Goal: Task Accomplishment & Management: Complete application form

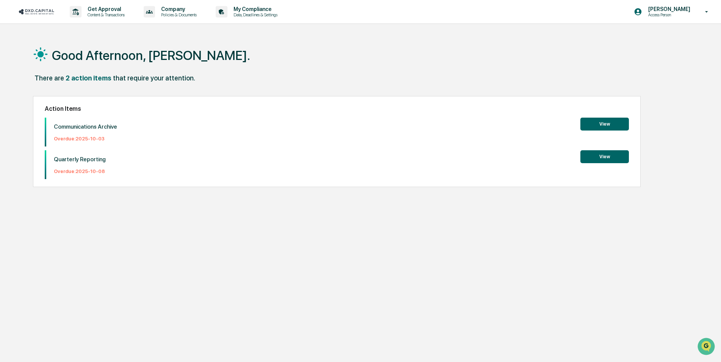
click at [608, 155] on button "View" at bounding box center [604, 156] width 49 height 13
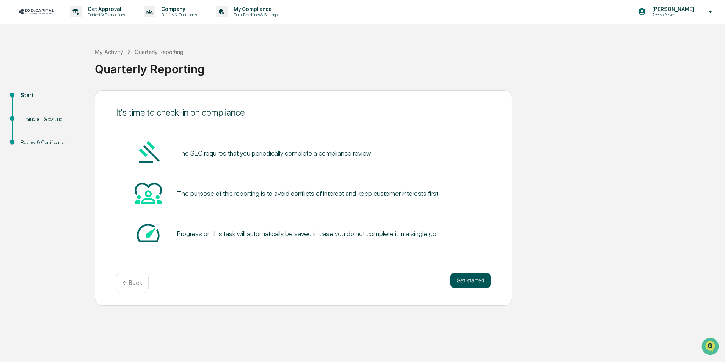
click at [480, 282] on button "Get started" at bounding box center [470, 279] width 40 height 15
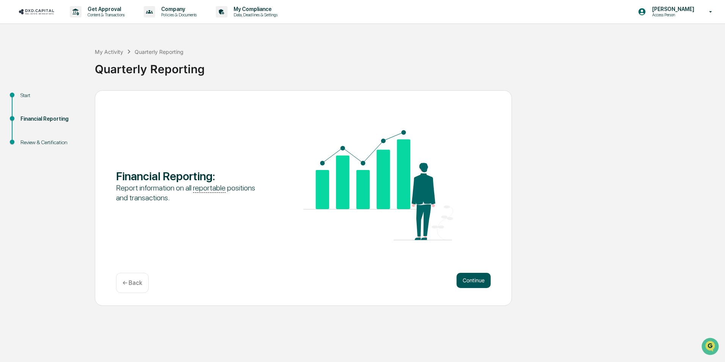
click at [470, 279] on button "Continue" at bounding box center [473, 279] width 34 height 15
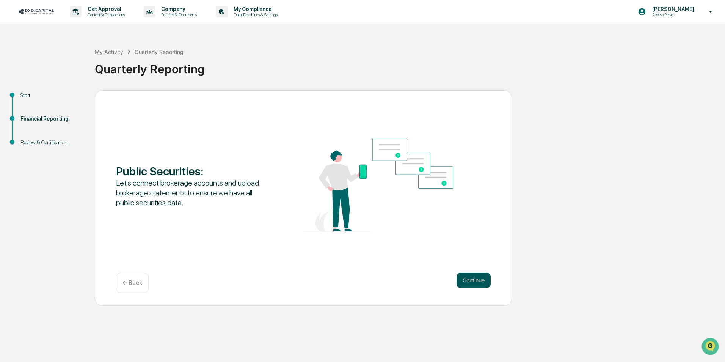
click at [470, 284] on button "Continue" at bounding box center [473, 279] width 34 height 15
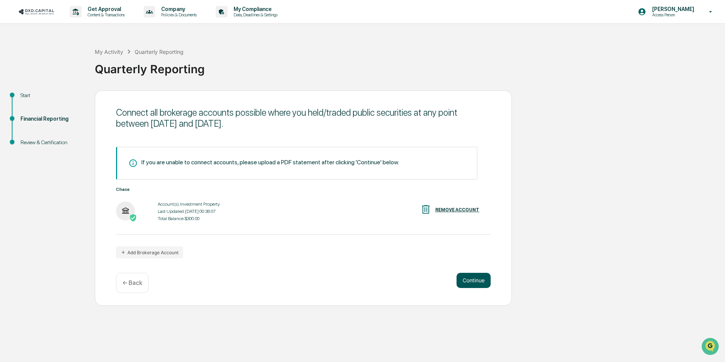
click at [460, 282] on button "Continue" at bounding box center [473, 279] width 34 height 15
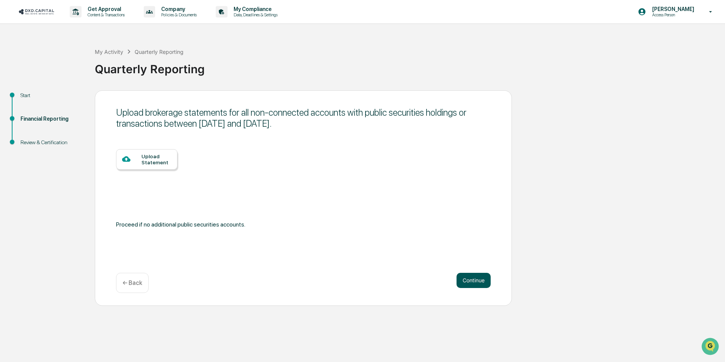
click at [465, 279] on button "Continue" at bounding box center [473, 279] width 34 height 15
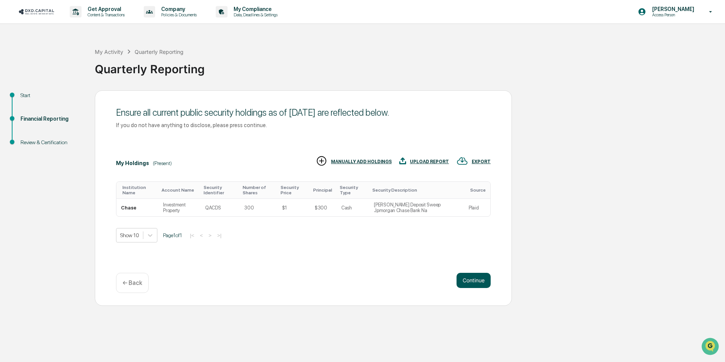
click at [476, 281] on button "Continue" at bounding box center [473, 279] width 34 height 15
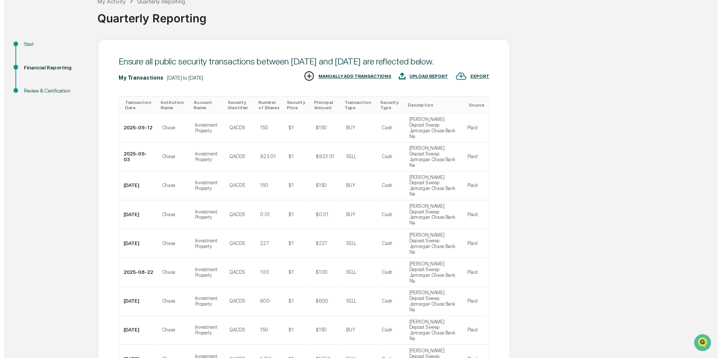
scroll to position [116, 0]
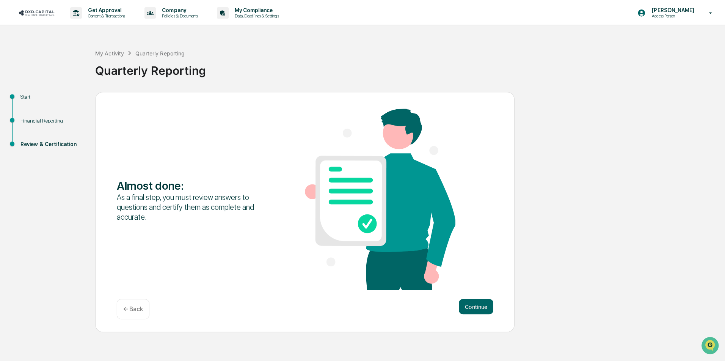
scroll to position [0, 0]
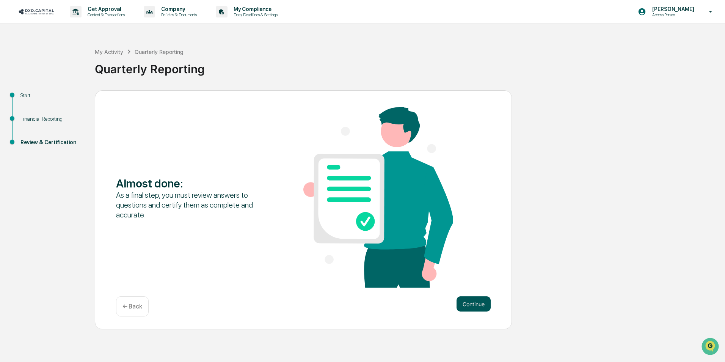
click at [468, 305] on button "Continue" at bounding box center [473, 303] width 34 height 15
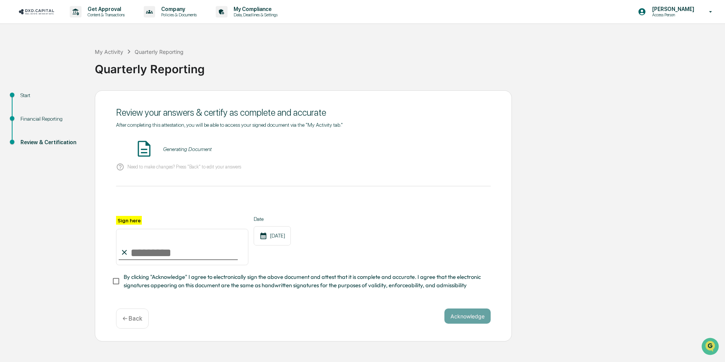
click at [168, 258] on input "Sign here" at bounding box center [182, 247] width 132 height 36
type input "**********"
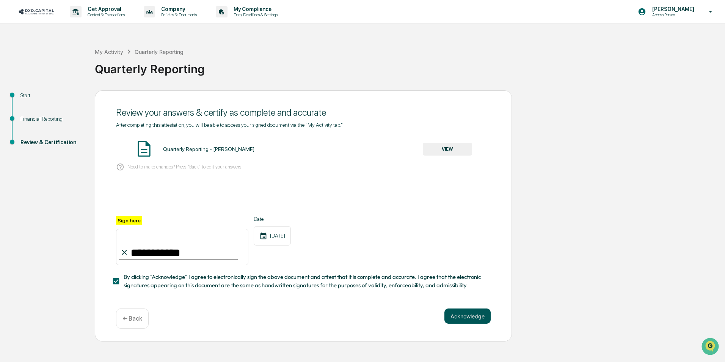
click at [467, 317] on button "Acknowledge" at bounding box center [467, 315] width 46 height 15
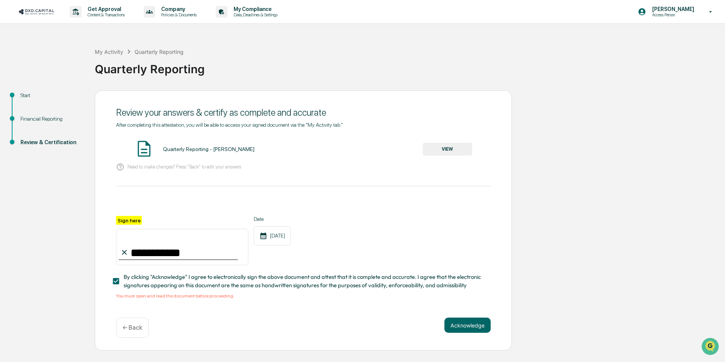
click at [446, 154] on button "VIEW" at bounding box center [447, 149] width 49 height 13
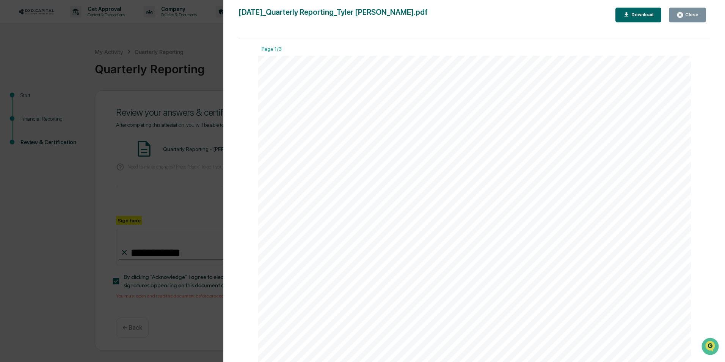
click at [682, 15] on icon "button" at bounding box center [679, 14] width 7 height 7
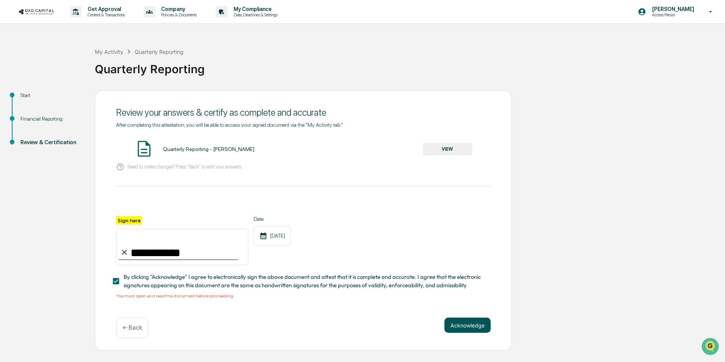
click at [460, 322] on button "Acknowledge" at bounding box center [467, 324] width 46 height 15
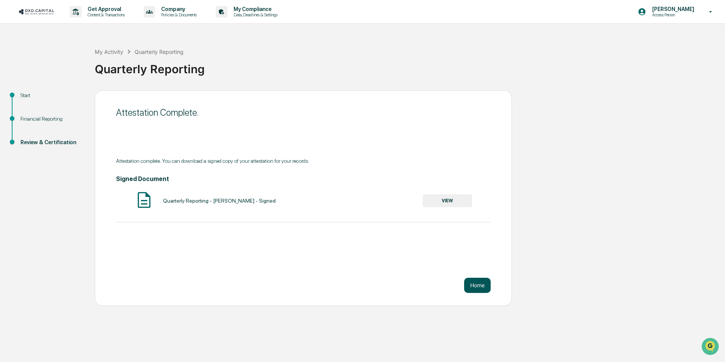
click at [471, 285] on button "Home" at bounding box center [477, 284] width 27 height 15
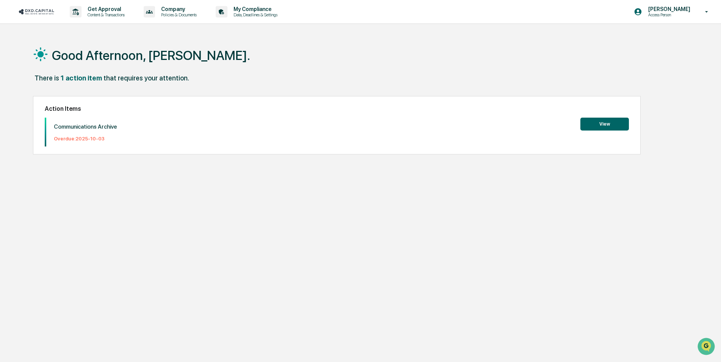
click at [609, 124] on button "View" at bounding box center [604, 123] width 49 height 13
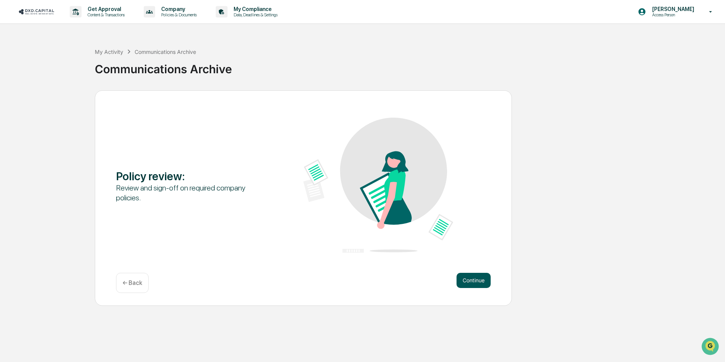
click at [479, 281] on button "Continue" at bounding box center [473, 279] width 34 height 15
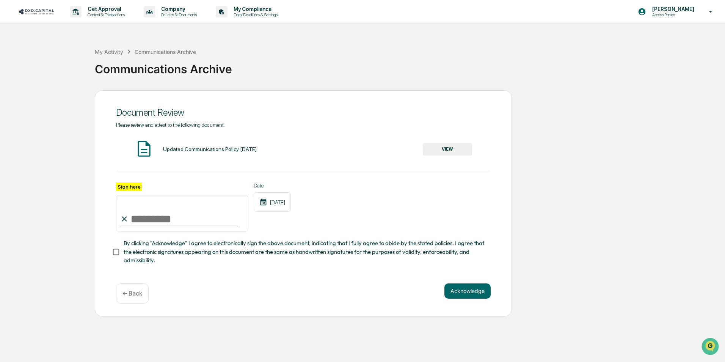
click at [440, 145] on button "VIEW" at bounding box center [447, 149] width 49 height 13
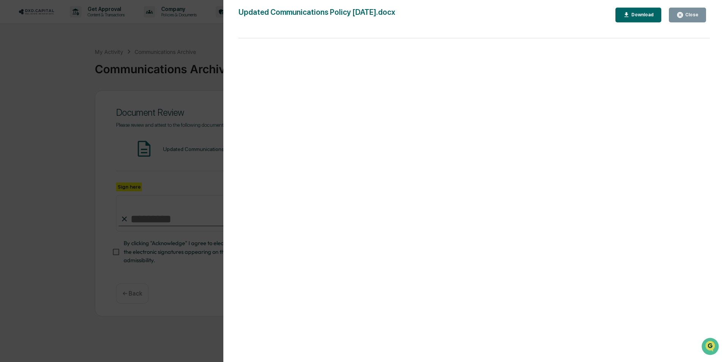
click at [696, 10] on button "Close" at bounding box center [687, 15] width 37 height 15
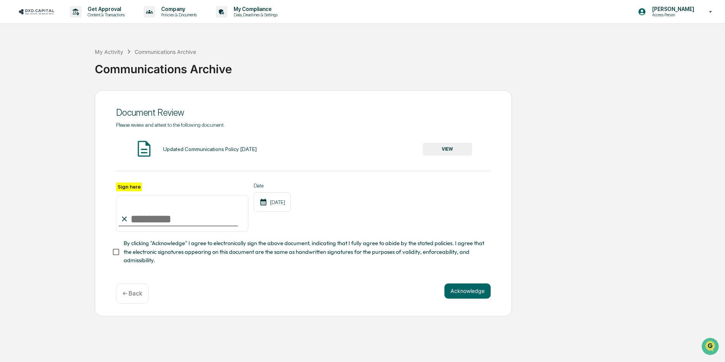
click at [154, 224] on input "Sign here" at bounding box center [182, 213] width 132 height 36
type input "**********"
click at [442, 149] on button "VIEW" at bounding box center [447, 149] width 49 height 13
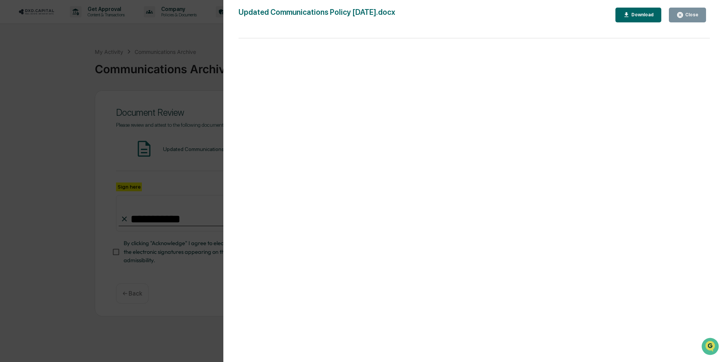
click at [682, 15] on icon "button" at bounding box center [680, 15] width 6 height 6
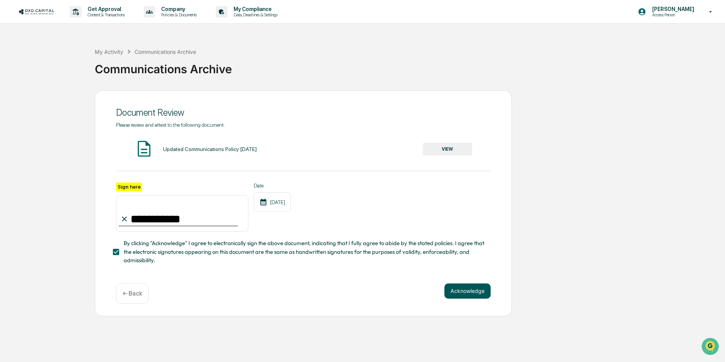
click at [465, 290] on button "Acknowledge" at bounding box center [467, 290] width 46 height 15
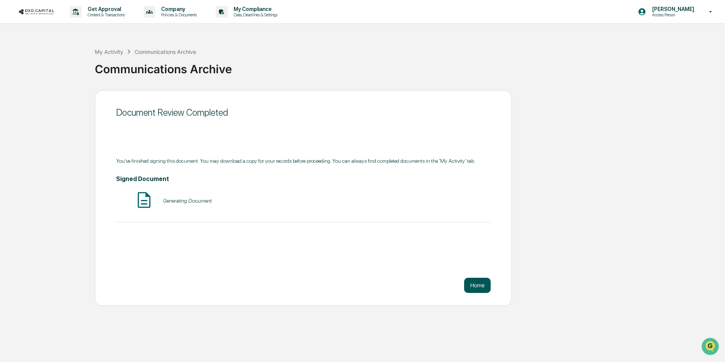
click at [475, 284] on button "Home" at bounding box center [477, 284] width 27 height 15
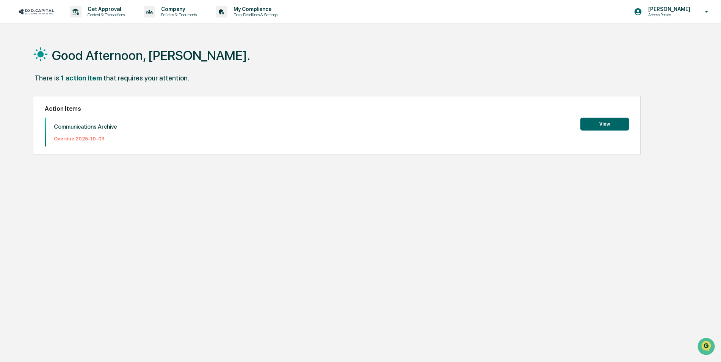
click at [622, 119] on button "View" at bounding box center [604, 123] width 49 height 13
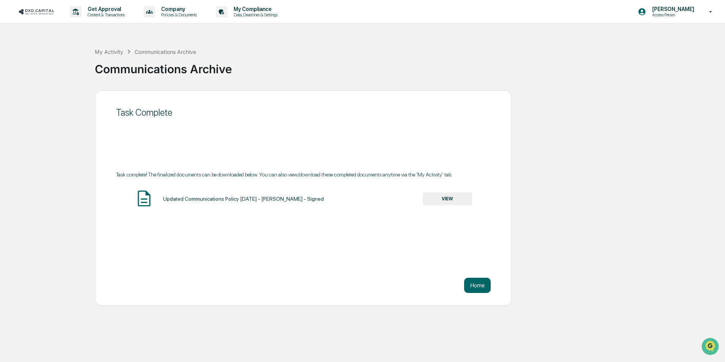
click at [431, 201] on button "VIEW" at bounding box center [447, 198] width 49 height 13
